Goal: Transaction & Acquisition: Purchase product/service

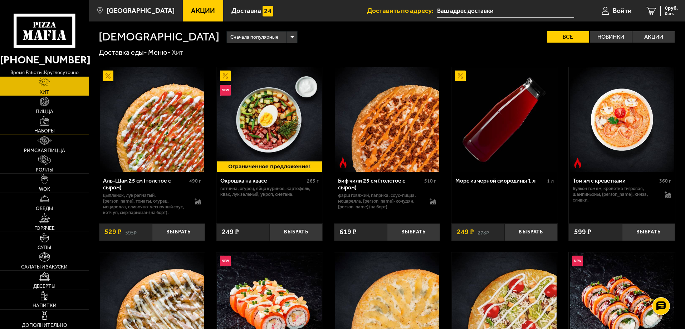
click at [50, 129] on span "Наборы" at bounding box center [44, 130] width 20 height 5
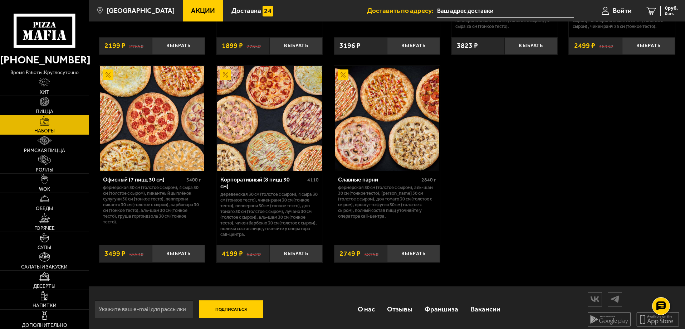
scroll to position [1104, 0]
click at [277, 152] on img at bounding box center [269, 117] width 104 height 104
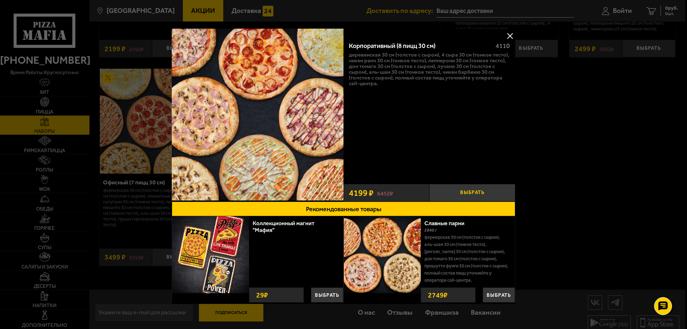
click at [457, 192] on button "Выбрать" at bounding box center [472, 193] width 86 height 18
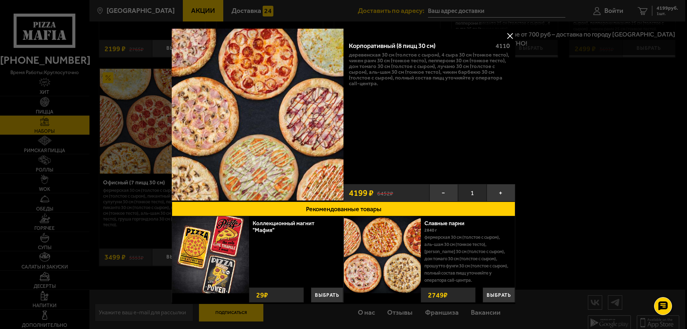
click at [509, 34] on button at bounding box center [510, 35] width 11 height 11
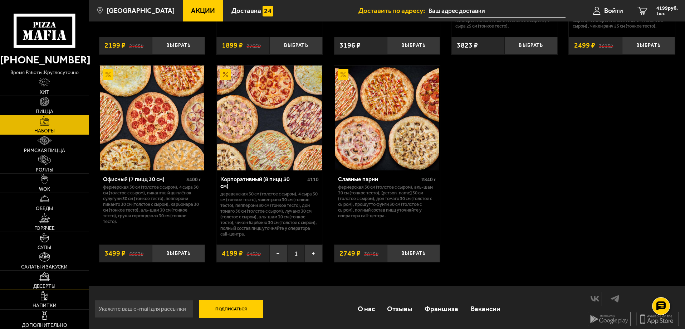
click at [51, 277] on link "Десерты" at bounding box center [44, 280] width 89 height 19
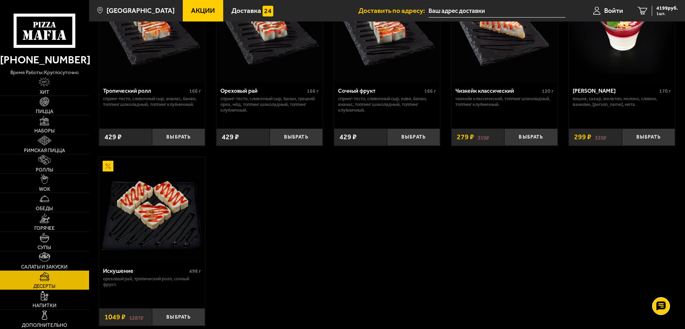
scroll to position [286, 0]
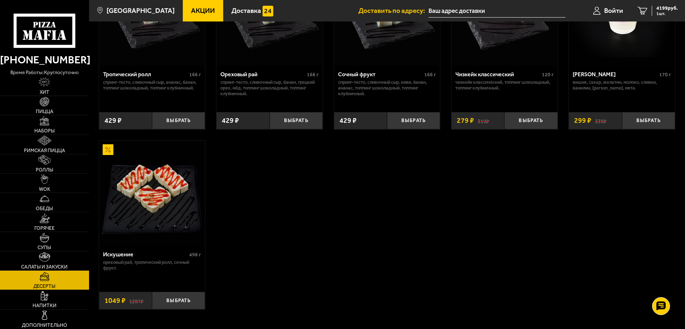
click at [154, 210] on img at bounding box center [152, 193] width 104 height 104
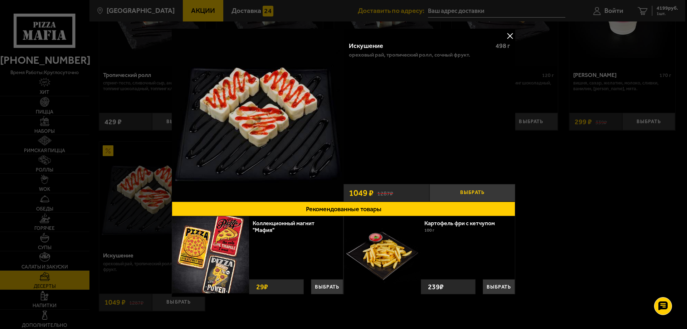
click at [468, 196] on button "Выбрать" at bounding box center [472, 193] width 86 height 18
click at [505, 34] on button at bounding box center [510, 35] width 11 height 11
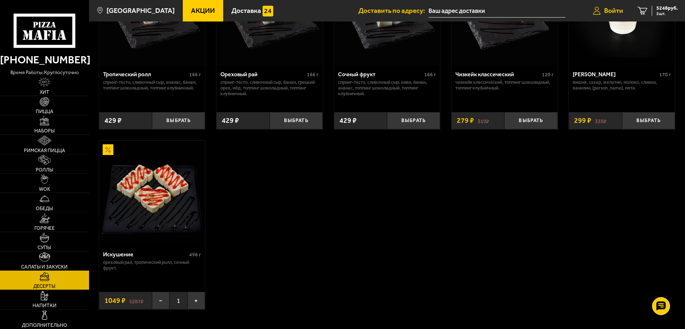
click at [600, 9] on icon at bounding box center [597, 11] width 8 height 8
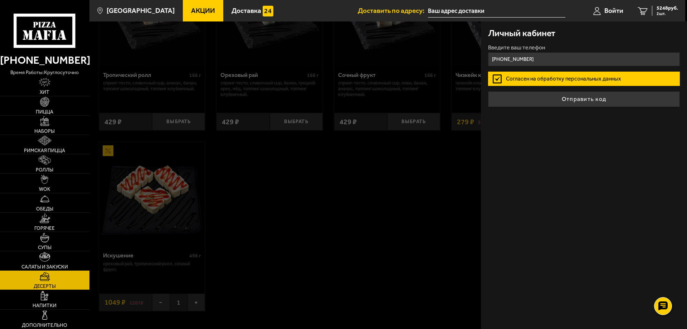
type input "[PHONE_NUMBER]"
click at [488, 91] on button "Отправить код" at bounding box center [584, 99] width 192 height 16
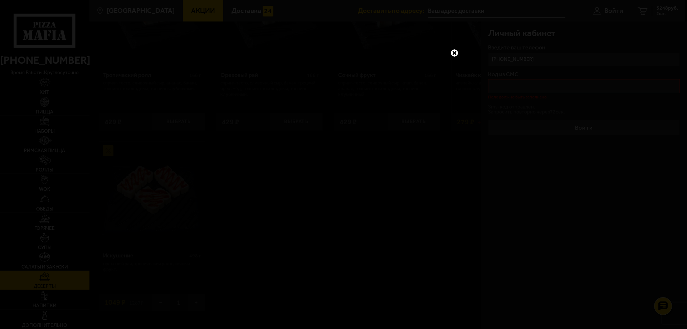
click at [457, 52] on link at bounding box center [454, 52] width 9 height 9
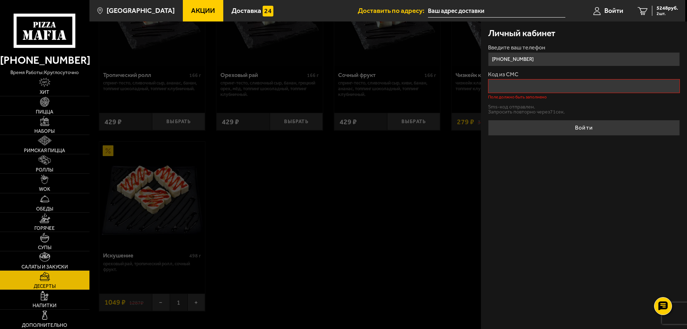
click at [504, 86] on input "Код из СМС" at bounding box center [584, 86] width 192 height 14
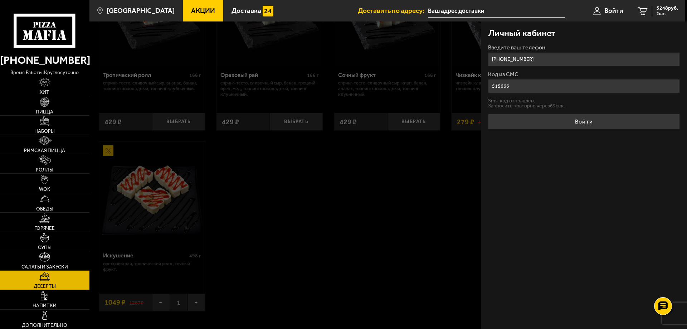
type input "515666"
click at [488, 114] on button "Войти" at bounding box center [584, 122] width 192 height 16
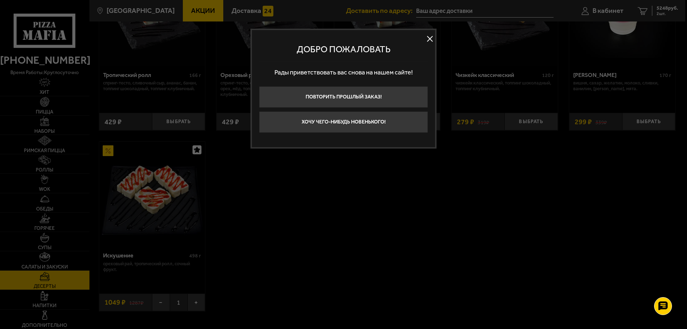
click at [429, 42] on button at bounding box center [429, 39] width 11 height 11
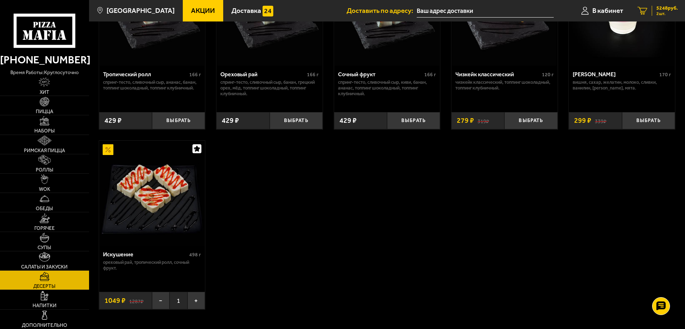
click at [658, 10] on span "5248 руб." at bounding box center [667, 8] width 21 height 5
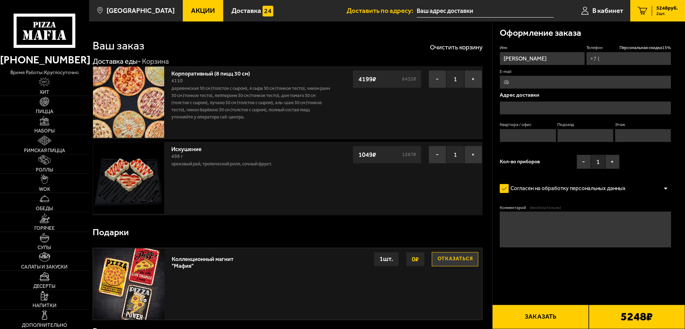
type input "[PHONE_NUMBER]"
type input "[STREET_ADDRESS]"
type input "41"
type input "2"
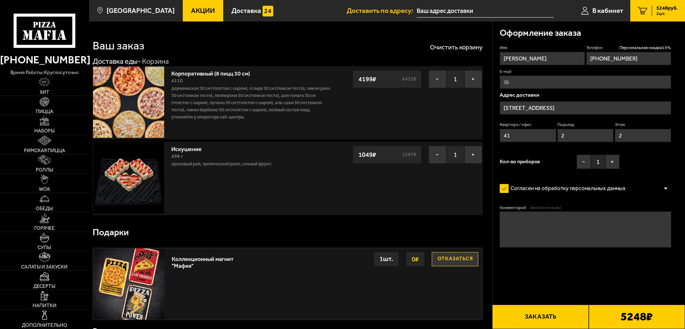
type input "[STREET_ADDRESS]"
click at [588, 164] on button "−" at bounding box center [584, 162] width 14 height 14
click at [615, 163] on button "+" at bounding box center [612, 162] width 14 height 14
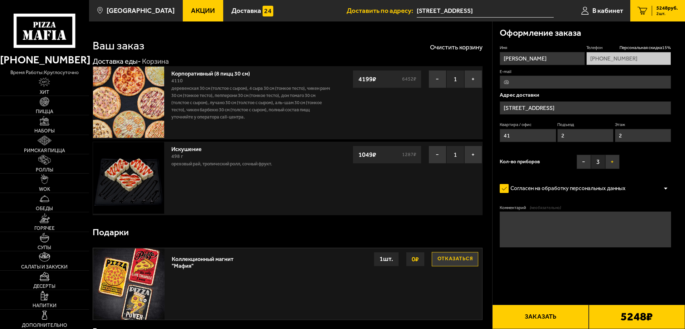
click at [615, 163] on button "+" at bounding box center [612, 162] width 14 height 14
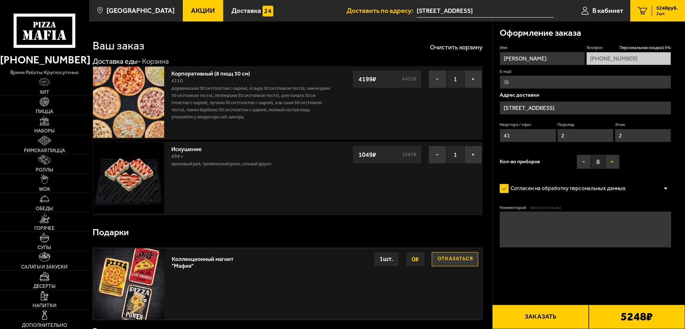
click at [615, 163] on button "+" at bounding box center [612, 162] width 14 height 14
click at [549, 57] on input "[PERSON_NAME]" at bounding box center [542, 58] width 85 height 13
click at [537, 83] on input "E-mail" at bounding box center [585, 81] width 171 height 13
type input "[EMAIL_ADDRESS][DOMAIN_NAME]"
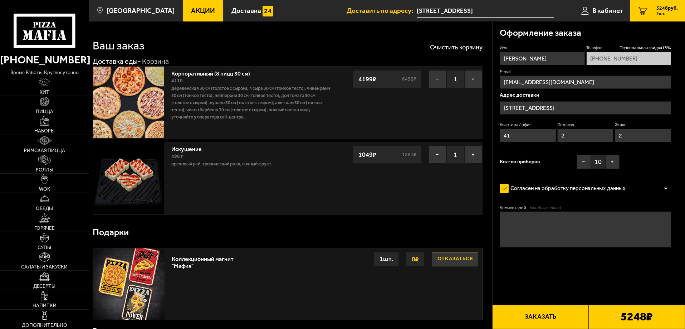
click at [545, 108] on input "[STREET_ADDRESS]" at bounding box center [585, 107] width 171 height 13
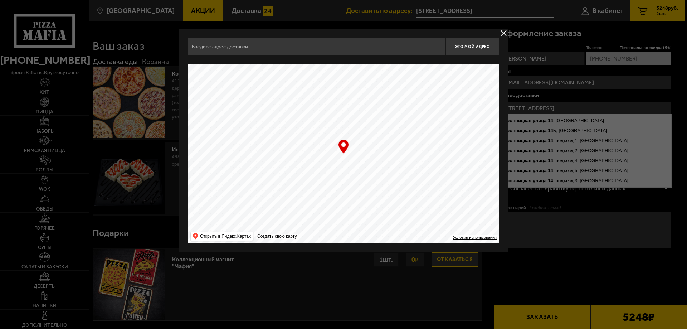
type input "[STREET_ADDRESS]"
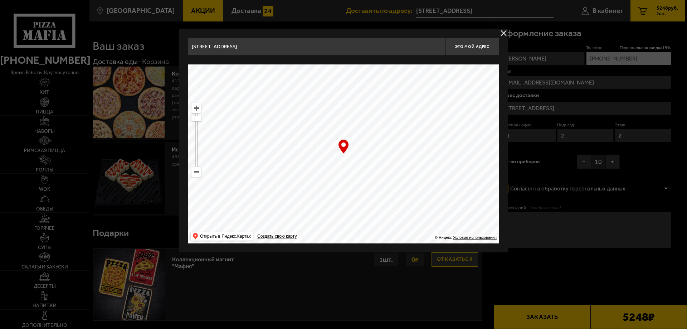
drag, startPoint x: 299, startPoint y: 118, endPoint x: 317, endPoint y: 223, distance: 106.4
click at [317, 223] on ymaps at bounding box center [343, 153] width 311 height 179
drag, startPoint x: 319, startPoint y: 132, endPoint x: 317, endPoint y: 224, distance: 91.6
click at [317, 224] on ymaps at bounding box center [343, 153] width 311 height 179
type input "[STREET_ADDRESS]"
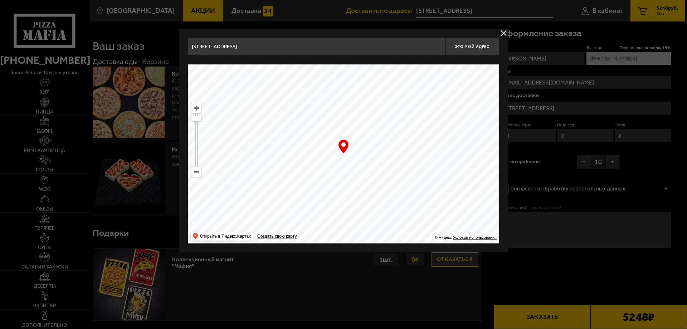
type input "[STREET_ADDRESS]"
drag, startPoint x: 318, startPoint y: 128, endPoint x: 302, endPoint y: 185, distance: 59.2
click at [302, 185] on ymaps at bounding box center [343, 153] width 311 height 179
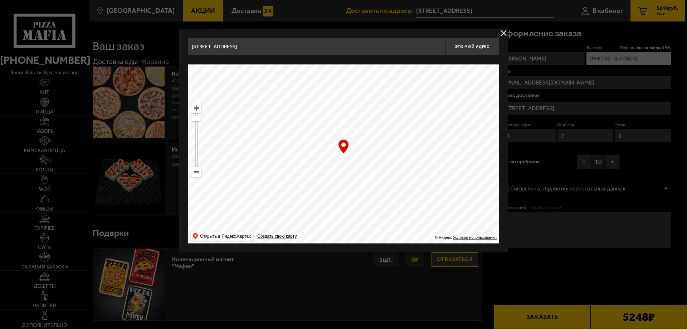
type input "[STREET_ADDRESS][PERSON_NAME]"
drag, startPoint x: 365, startPoint y: 101, endPoint x: 339, endPoint y: 145, distance: 50.7
click at [339, 145] on div "… © Яндекс Условия использования Открыть в Яндекс.Картах Создать свою карту" at bounding box center [343, 153] width 311 height 179
type input "[STREET_ADDRESS]"
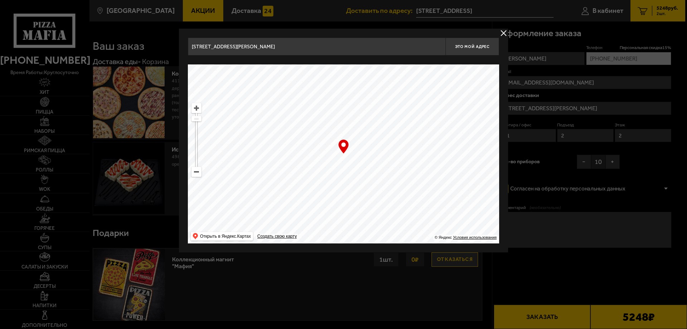
type input "[STREET_ADDRESS]"
click at [301, 176] on ymaps at bounding box center [343, 153] width 311 height 179
type input "[STREET_ADDRESS][PERSON_NAME]"
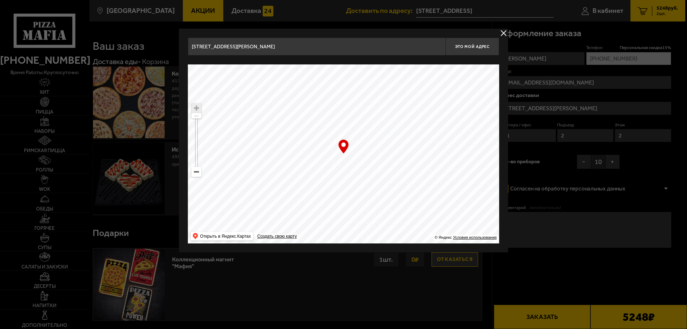
click at [355, 172] on ymaps at bounding box center [343, 153] width 311 height 179
type input "[STREET_ADDRESS][PERSON_NAME]"
click at [327, 149] on ymaps at bounding box center [343, 153] width 311 height 179
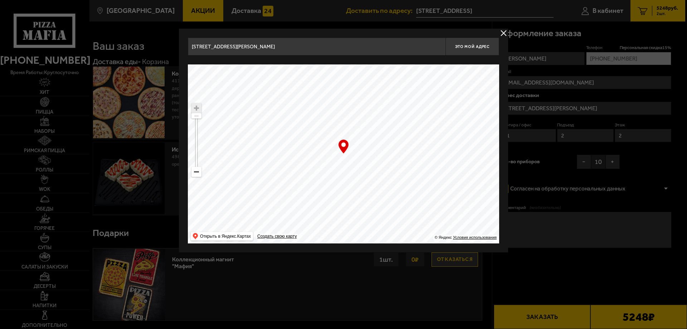
click at [327, 149] on ymaps at bounding box center [343, 153] width 311 height 179
drag, startPoint x: 371, startPoint y: 155, endPoint x: 359, endPoint y: 165, distance: 16.3
click at [359, 165] on ymaps at bounding box center [343, 153] width 311 height 179
drag, startPoint x: 343, startPoint y: 166, endPoint x: 360, endPoint y: 160, distance: 18.7
click at [360, 160] on ymaps at bounding box center [343, 153] width 311 height 179
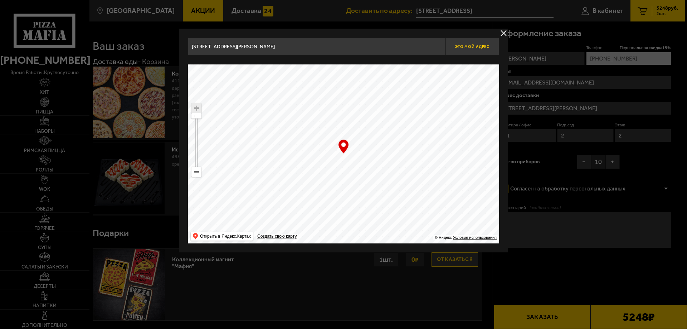
click at [475, 51] on button "Это мой адрес" at bounding box center [472, 47] width 54 height 18
type input "[STREET_ADDRESS][PERSON_NAME]"
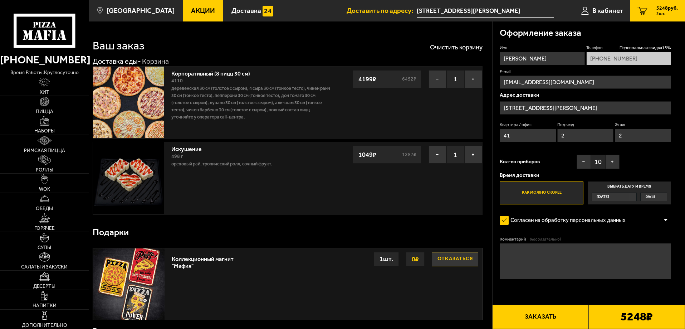
drag, startPoint x: 519, startPoint y: 134, endPoint x: 498, endPoint y: 135, distance: 20.8
click at [498, 135] on div "Оформление заказа Имя [PERSON_NAME] Персональная скидка 15 % [PHONE_NUMBER] E-m…" at bounding box center [589, 170] width 193 height 299
type input "419"
drag, startPoint x: 575, startPoint y: 134, endPoint x: 545, endPoint y: 134, distance: 30.4
click at [545, 134] on div "Квартира / [STREET_ADDRESS]" at bounding box center [585, 134] width 171 height 24
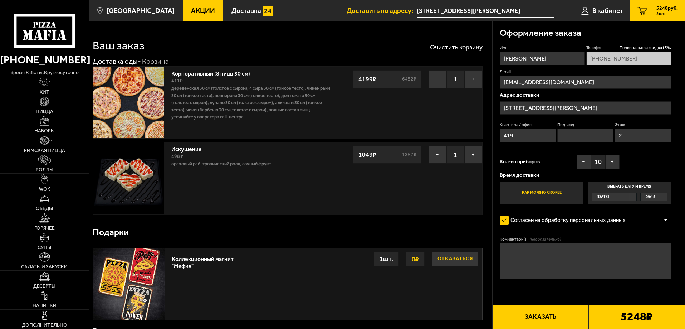
drag, startPoint x: 630, startPoint y: 136, endPoint x: 609, endPoint y: 136, distance: 20.8
click at [609, 136] on div "Квартира / офис 419 Подъезд Этаж 2" at bounding box center [585, 134] width 171 height 24
click at [599, 196] on span "[DATE]" at bounding box center [603, 197] width 13 height 8
click at [0, 0] on input "Выбрать дату и время [DATE] 09:15" at bounding box center [0, 0] width 0 height 0
click at [657, 196] on div "09:15" at bounding box center [654, 197] width 26 height 8
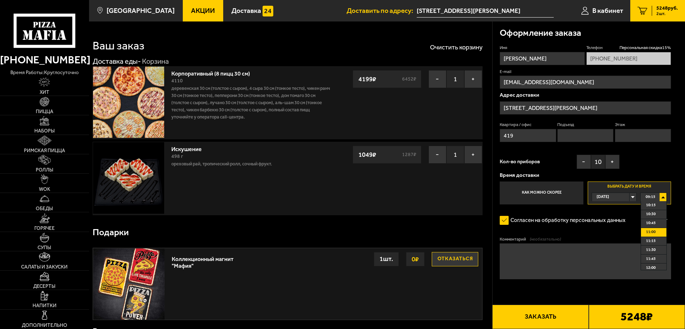
scroll to position [72, 0]
click at [657, 256] on li "12:45" at bounding box center [653, 258] width 25 height 9
click at [589, 264] on textarea "Комментарий (необязательно)" at bounding box center [585, 261] width 171 height 36
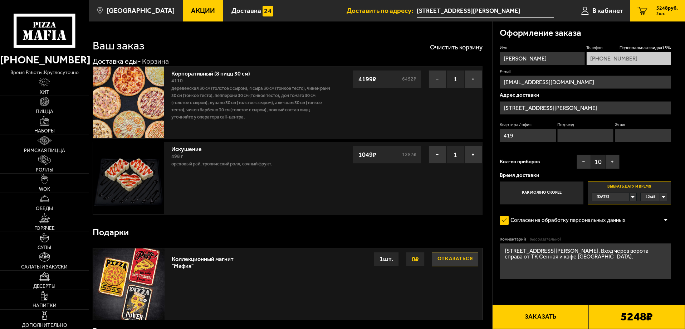
type textarea "[STREET_ADDRESS][PERSON_NAME]. Вход через ворота справа от ТК Сенная и кафе [GE…"
click at [194, 148] on link "Искушение" at bounding box center [190, 147] width 38 height 9
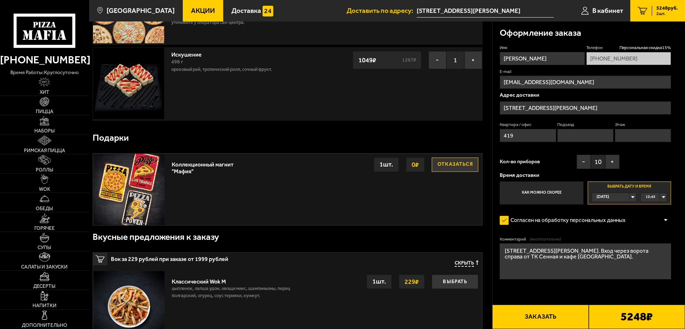
scroll to position [107, 0]
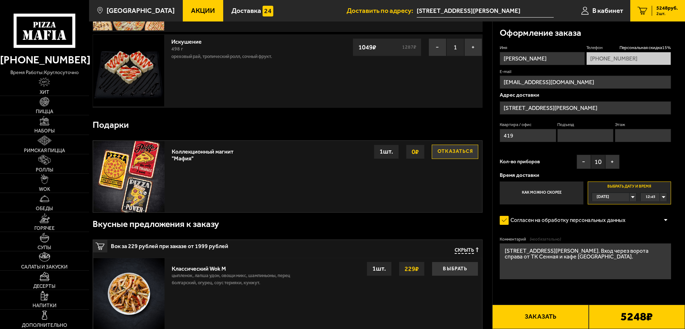
click at [461, 155] on button "Отказаться" at bounding box center [455, 152] width 47 height 14
click at [446, 152] on button "Выбрать" at bounding box center [455, 152] width 47 height 14
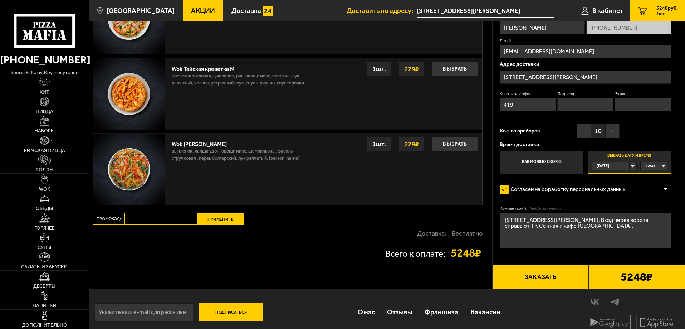
scroll to position [617, 0]
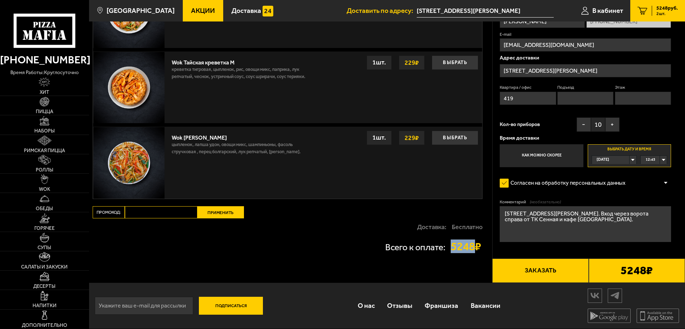
drag, startPoint x: 450, startPoint y: 245, endPoint x: 472, endPoint y: 245, distance: 21.1
click at [472, 245] on strong "5248 ₽" at bounding box center [467, 246] width 32 height 11
copy strong "5248"
click at [429, 254] on div "Всего к оплате: 5248 ₽" at bounding box center [288, 246] width 390 height 22
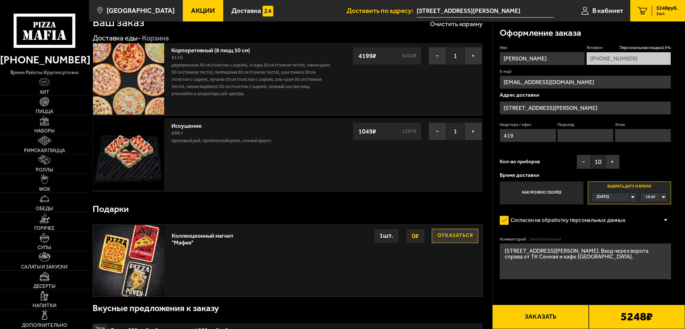
scroll to position [0, 0]
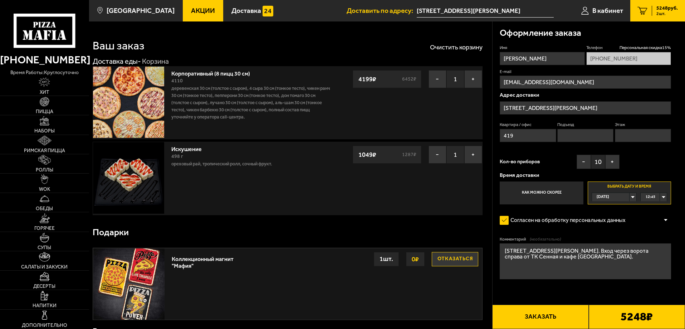
click at [576, 320] on button "Заказать" at bounding box center [540, 317] width 96 height 24
click at [581, 137] on input "Подъезд" at bounding box center [585, 135] width 56 height 13
type input "0"
click at [644, 133] on input "Этаж" at bounding box center [643, 135] width 56 height 13
type input "4"
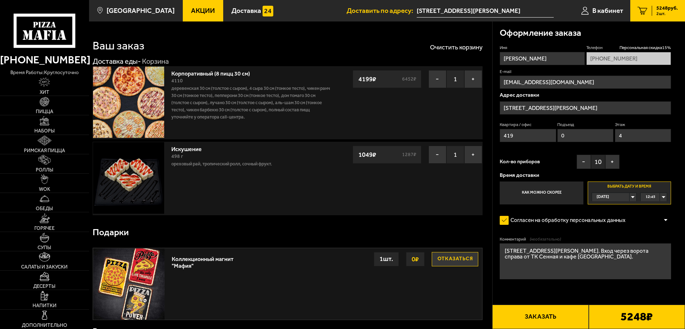
click at [532, 317] on button "Заказать" at bounding box center [540, 317] width 96 height 24
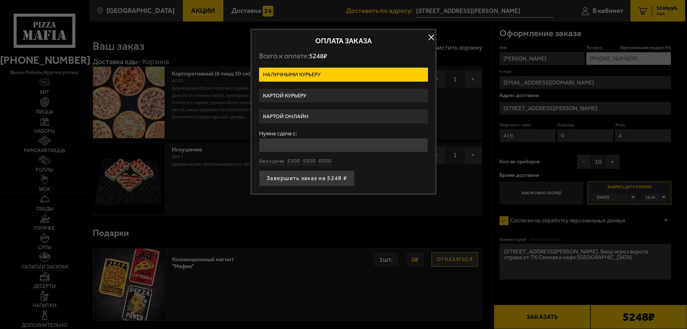
click at [319, 117] on label "Картой онлайн" at bounding box center [343, 116] width 169 height 14
click at [0, 0] on input "Картой онлайн" at bounding box center [0, 0] width 0 height 0
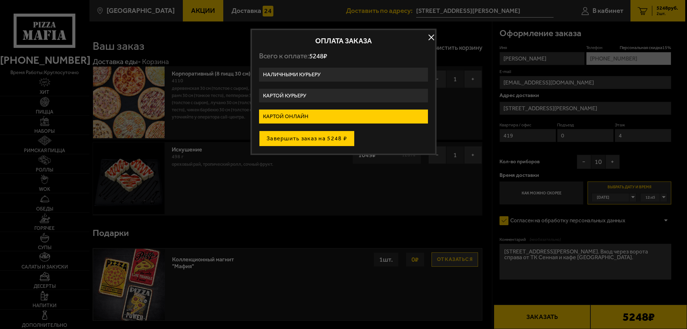
click at [317, 138] on button "Завершить заказ на 5248 ₽" at bounding box center [307, 139] width 96 height 16
type input "[STREET_ADDRESS][PERSON_NAME]"
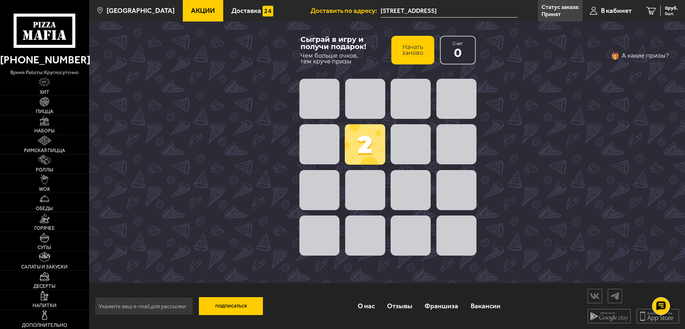
click at [364, 108] on span at bounding box center [365, 99] width 40 height 40
click at [403, 147] on span at bounding box center [411, 144] width 40 height 40
drag, startPoint x: 362, startPoint y: 147, endPoint x: 400, endPoint y: 147, distance: 37.2
click at [400, 147] on div "2" at bounding box center [388, 167] width 182 height 182
click at [408, 53] on button "Начать заново" at bounding box center [412, 50] width 43 height 29
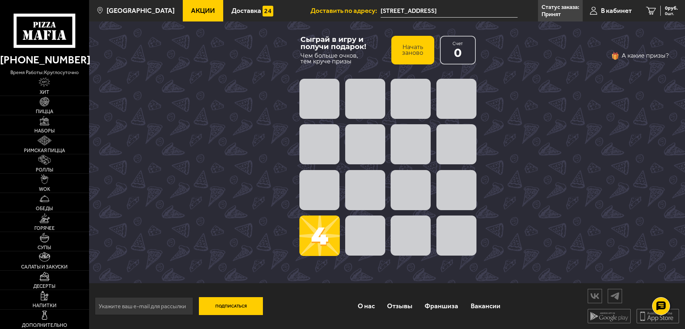
click at [311, 240] on span at bounding box center [319, 235] width 40 height 40
click at [350, 235] on span at bounding box center [365, 235] width 40 height 40
click at [397, 234] on span at bounding box center [411, 235] width 40 height 40
click at [383, 183] on span at bounding box center [365, 190] width 40 height 40
click at [333, 193] on span at bounding box center [319, 190] width 40 height 40
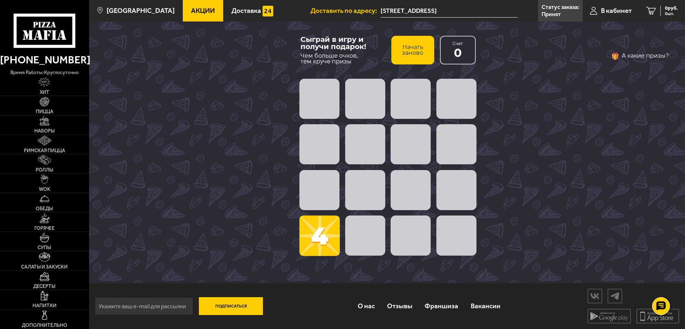
click at [405, 89] on span at bounding box center [411, 99] width 40 height 40
click at [350, 233] on span at bounding box center [365, 235] width 40 height 40
click at [328, 106] on span at bounding box center [319, 99] width 40 height 40
click at [334, 52] on div "Сыграй в игру и получи подарок! Чем больше очков, тем круче призы" at bounding box center [343, 50] width 85 height 29
click at [619, 57] on button "А какие призы?" at bounding box center [640, 55] width 58 height 11
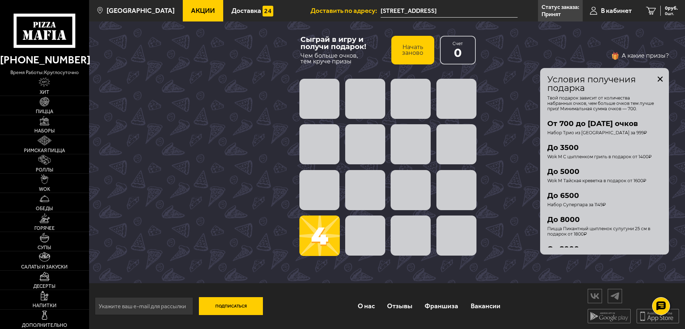
click at [401, 223] on span at bounding box center [411, 235] width 40 height 40
click at [307, 231] on span at bounding box center [319, 235] width 40 height 40
click at [364, 195] on span at bounding box center [365, 190] width 40 height 40
click at [419, 44] on button "Начать заново" at bounding box center [412, 50] width 43 height 29
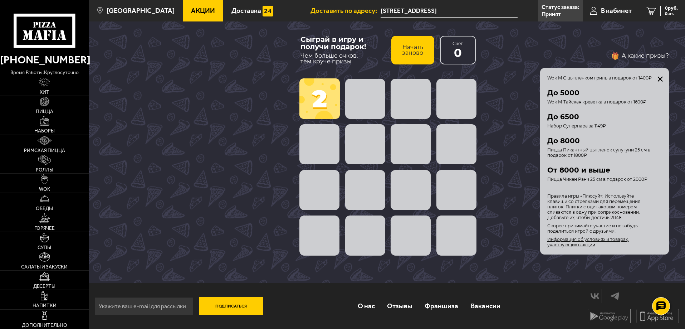
scroll to position [84, 0]
click at [661, 77] on button "закрыть" at bounding box center [661, 79] width 6 height 6
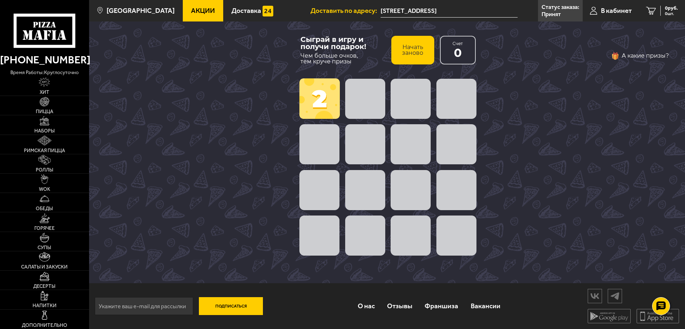
click at [325, 102] on span at bounding box center [319, 98] width 40 height 40
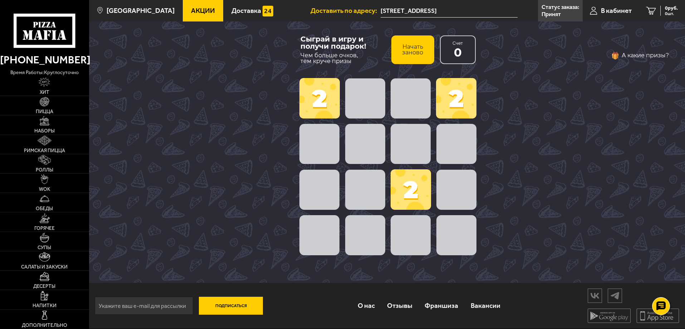
scroll to position [0, 0]
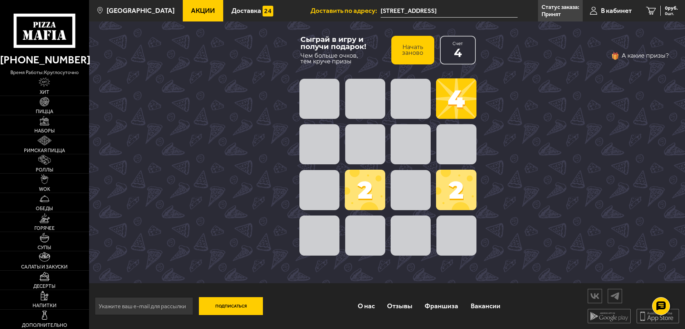
click at [362, 180] on span at bounding box center [365, 190] width 40 height 40
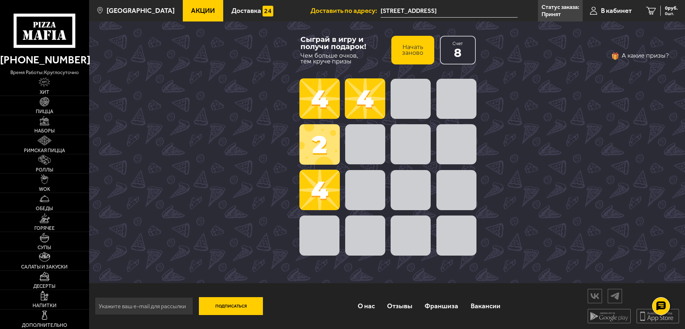
click at [365, 103] on span at bounding box center [365, 98] width 40 height 40
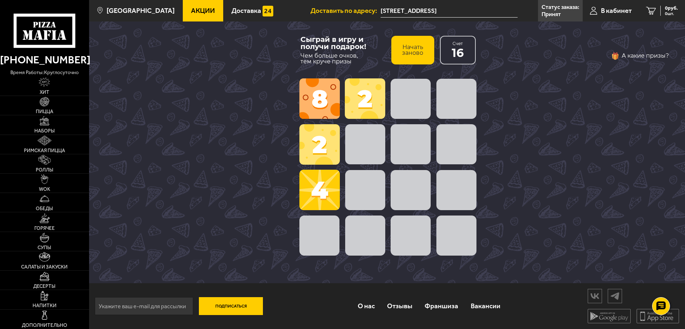
click at [365, 103] on span at bounding box center [365, 98] width 40 height 40
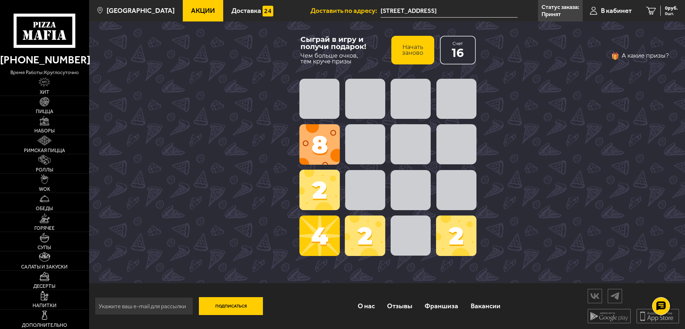
scroll to position [0, 0]
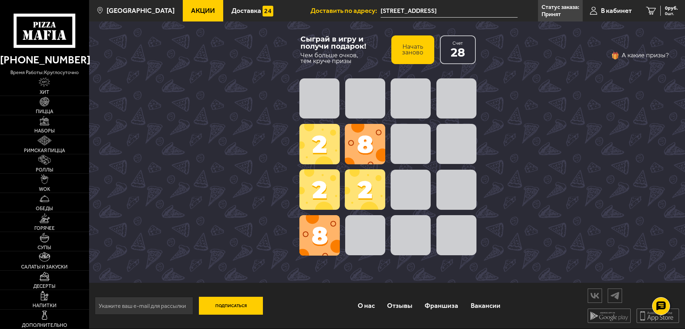
click at [377, 177] on span at bounding box center [365, 189] width 40 height 40
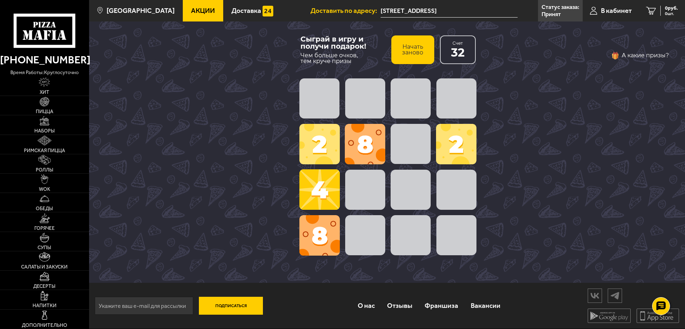
drag, startPoint x: 454, startPoint y: 137, endPoint x: 314, endPoint y: 140, distance: 140.7
click at [314, 140] on div "2 8 2 8 2 4 2" at bounding box center [388, 166] width 182 height 182
click at [361, 143] on span at bounding box center [365, 144] width 40 height 40
